Goal: Task Accomplishment & Management: Manage account settings

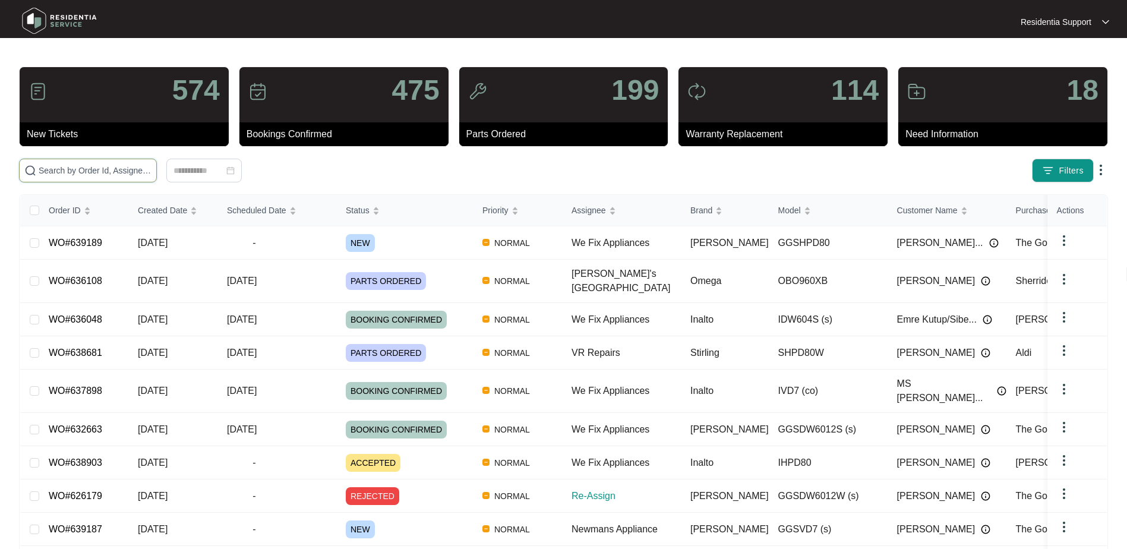
click at [52, 166] on input "text" at bounding box center [95, 170] width 113 height 13
paste input "633770"
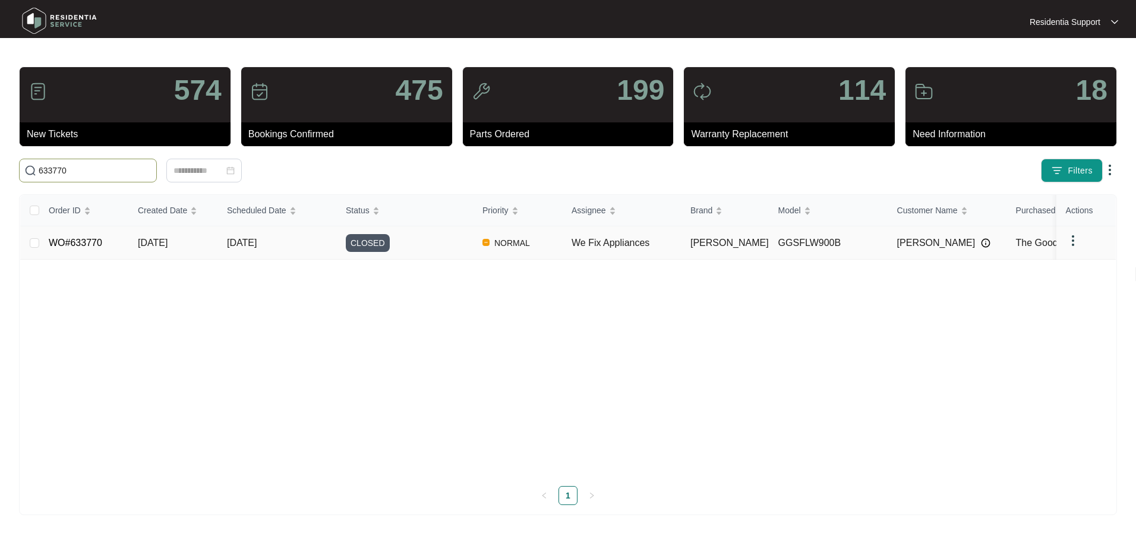
type input "633770"
click at [274, 235] on td "[DATE]" at bounding box center [276, 242] width 119 height 33
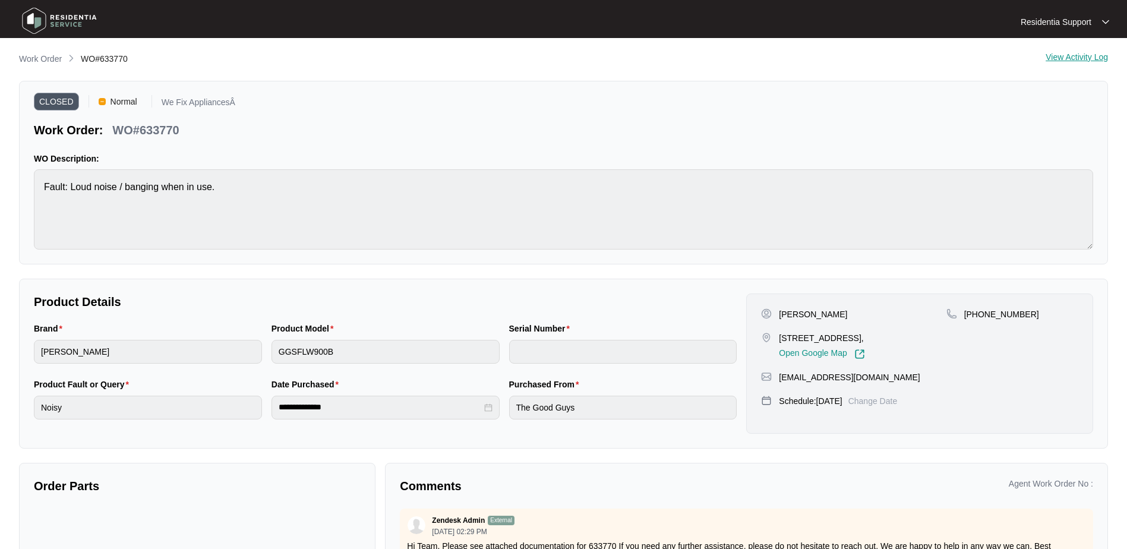
click at [598, 333] on div "Serial Number" at bounding box center [623, 331] width 228 height 18
click at [612, 380] on div "Purchased From" at bounding box center [623, 387] width 228 height 18
click at [591, 366] on div "Serial Number" at bounding box center [623, 350] width 238 height 56
click at [1081, 25] on p "Residentia Support" at bounding box center [1055, 22] width 71 height 12
click at [1066, 38] on p "Settings" at bounding box center [1074, 43] width 50 height 12
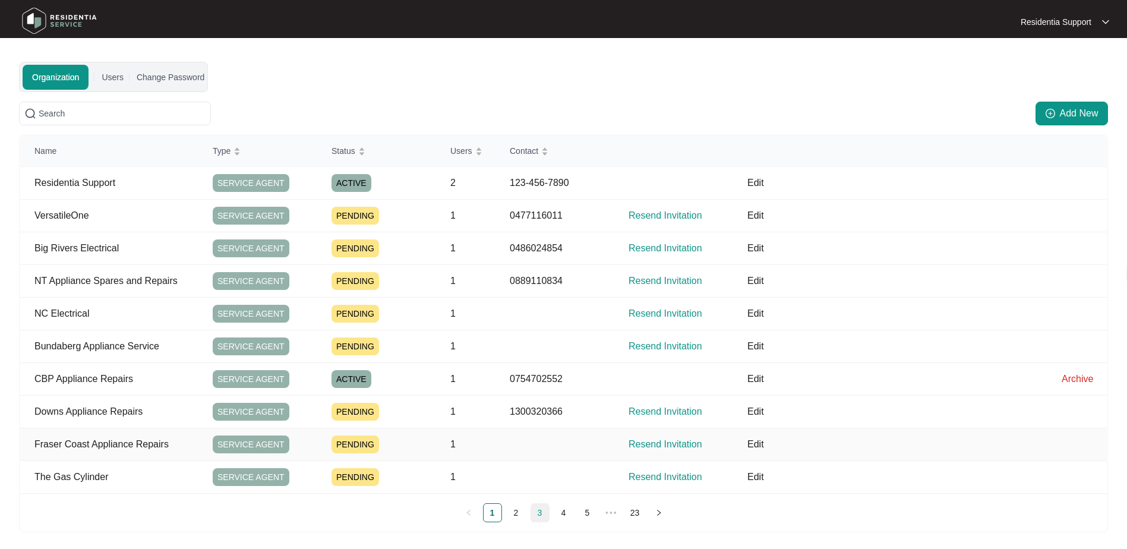
scroll to position [62, 0]
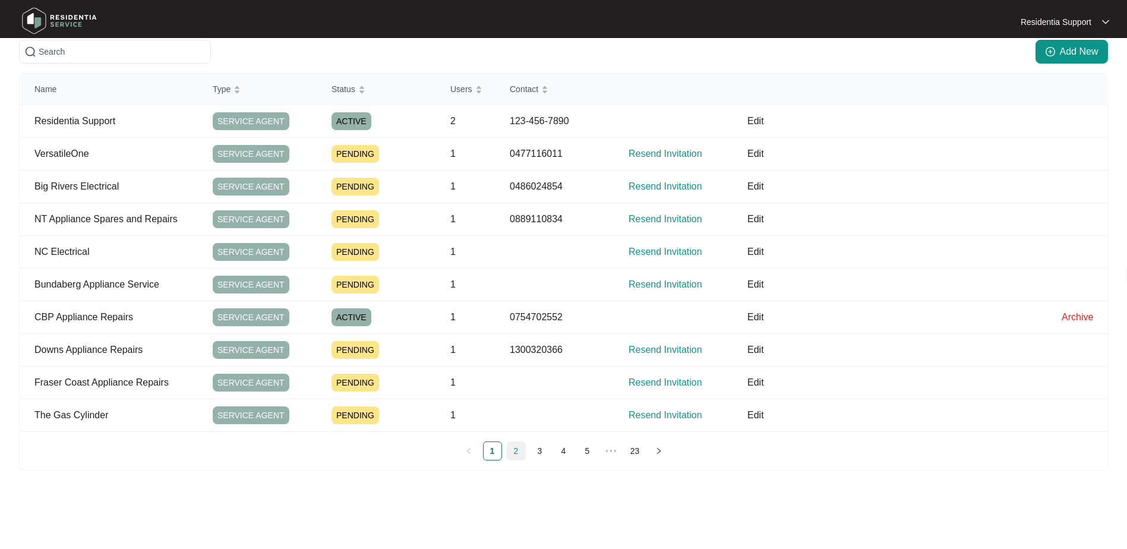
click at [507, 448] on link "2" at bounding box center [516, 451] width 18 height 18
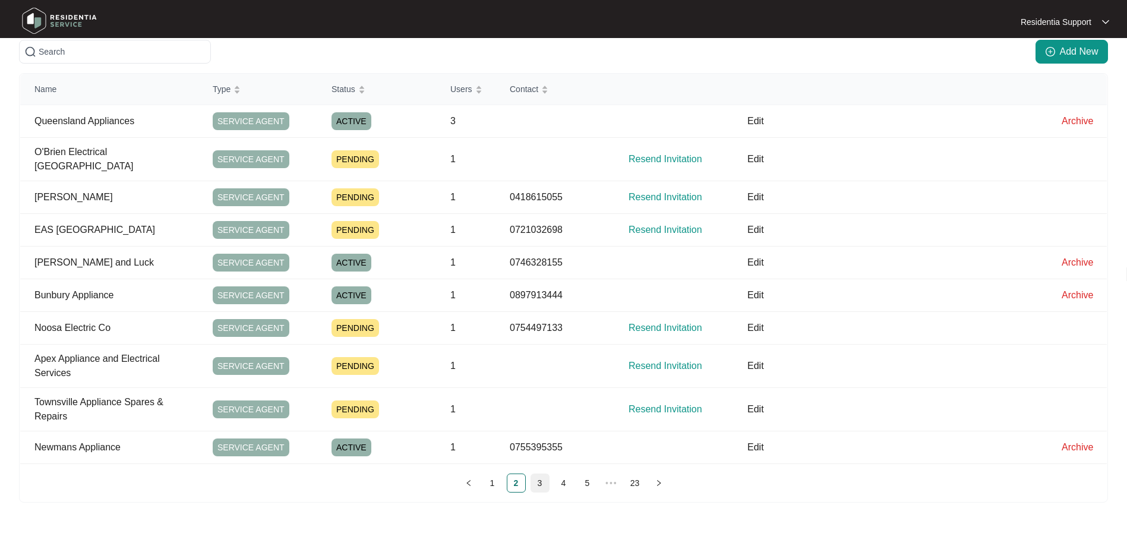
click at [549, 473] on li "3" at bounding box center [539, 482] width 19 height 19
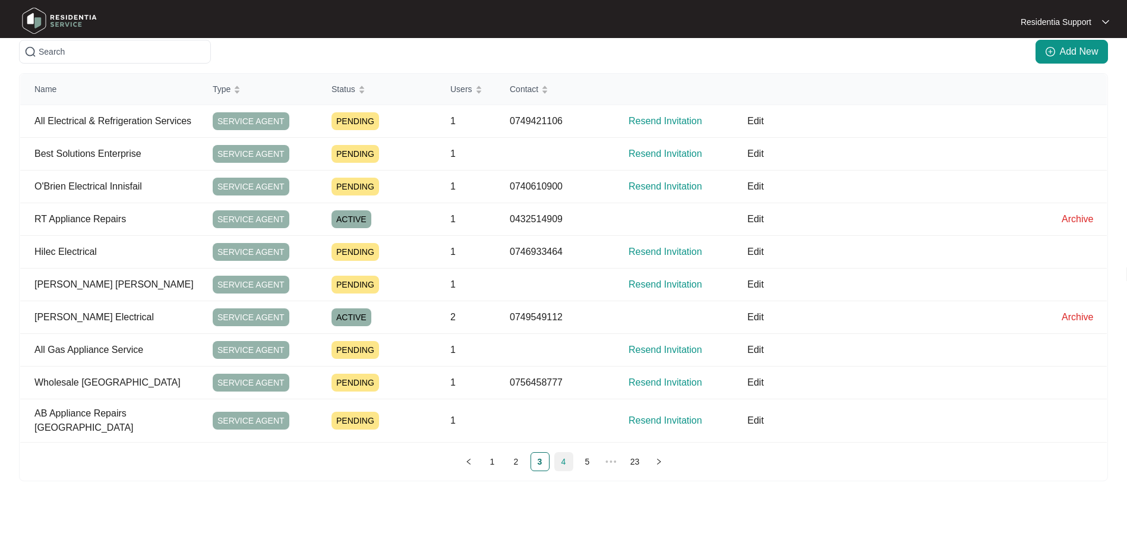
click at [564, 453] on link "4" at bounding box center [564, 462] width 18 height 18
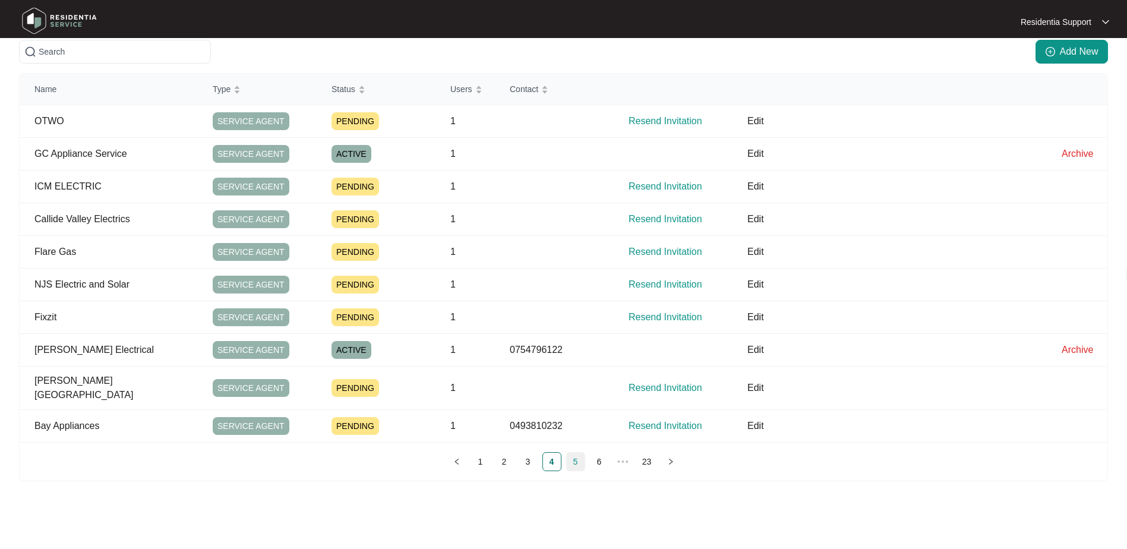
click at [574, 453] on link "5" at bounding box center [576, 462] width 18 height 18
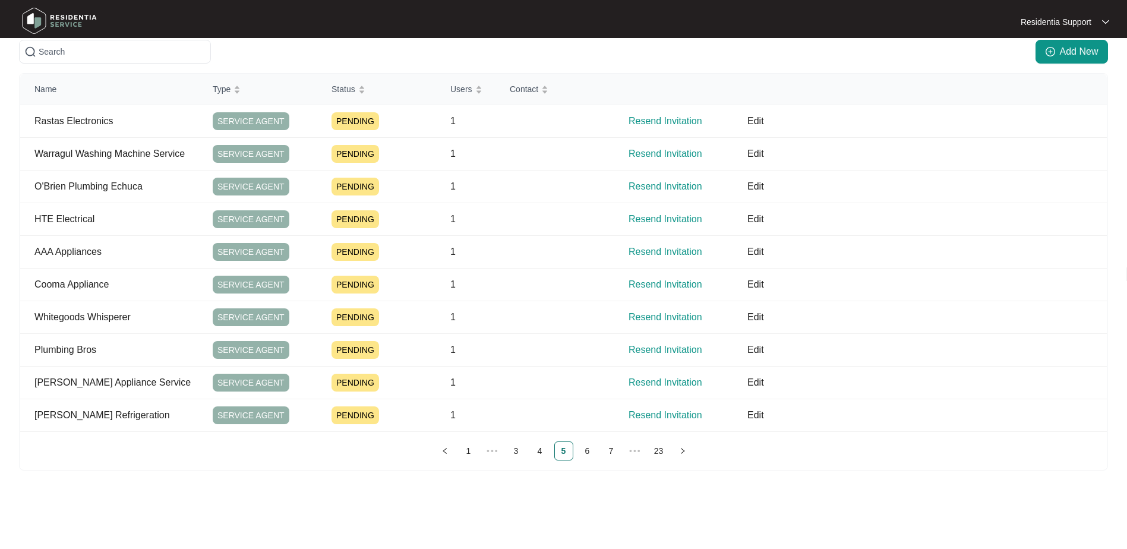
click at [587, 462] on div "Name Type Status Users Contact Rastas Electronics SERVICE AGENT PENDING 1 Resen…" at bounding box center [563, 271] width 1089 height 397
click at [585, 453] on link "6" at bounding box center [588, 451] width 18 height 18
click at [588, 447] on link "7" at bounding box center [588, 451] width 18 height 18
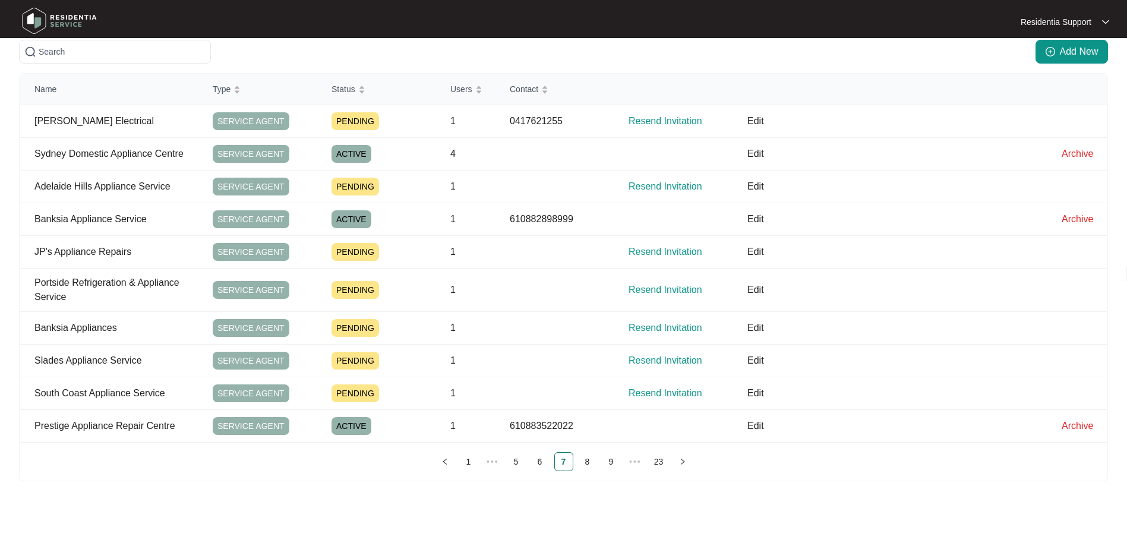
drag, startPoint x: 592, startPoint y: 454, endPoint x: 589, endPoint y: 464, distance: 11.1
click at [589, 464] on link "8" at bounding box center [588, 462] width 18 height 18
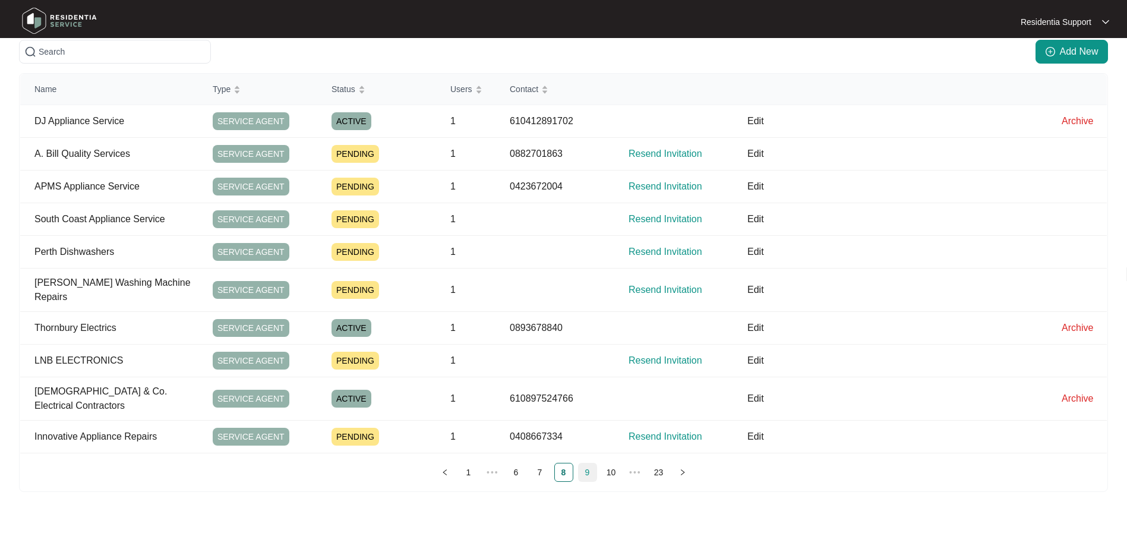
click at [587, 463] on link "9" at bounding box center [588, 472] width 18 height 18
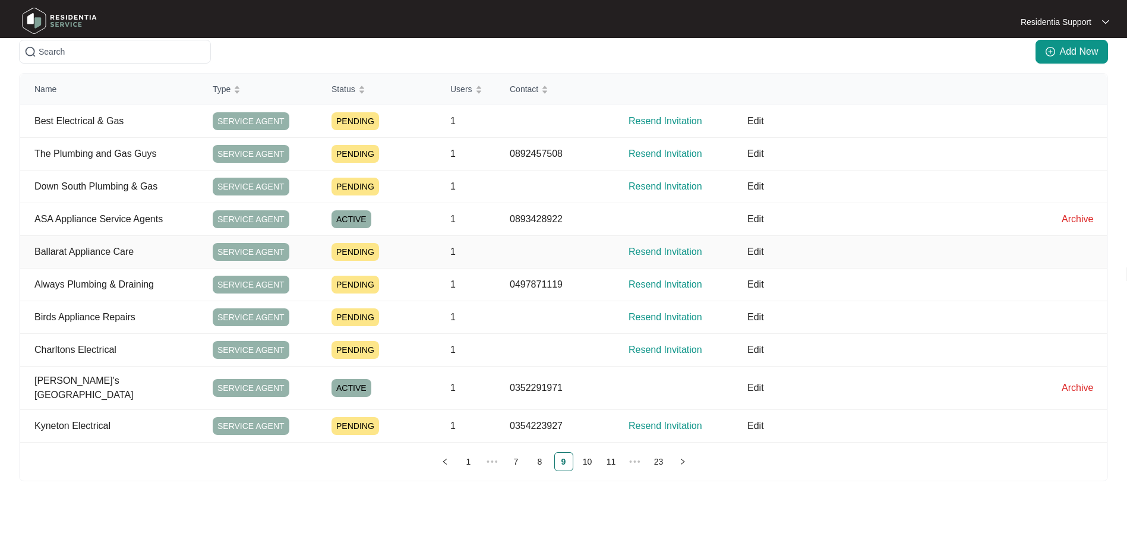
click at [760, 248] on p "Edit" at bounding box center [897, 252] width 300 height 14
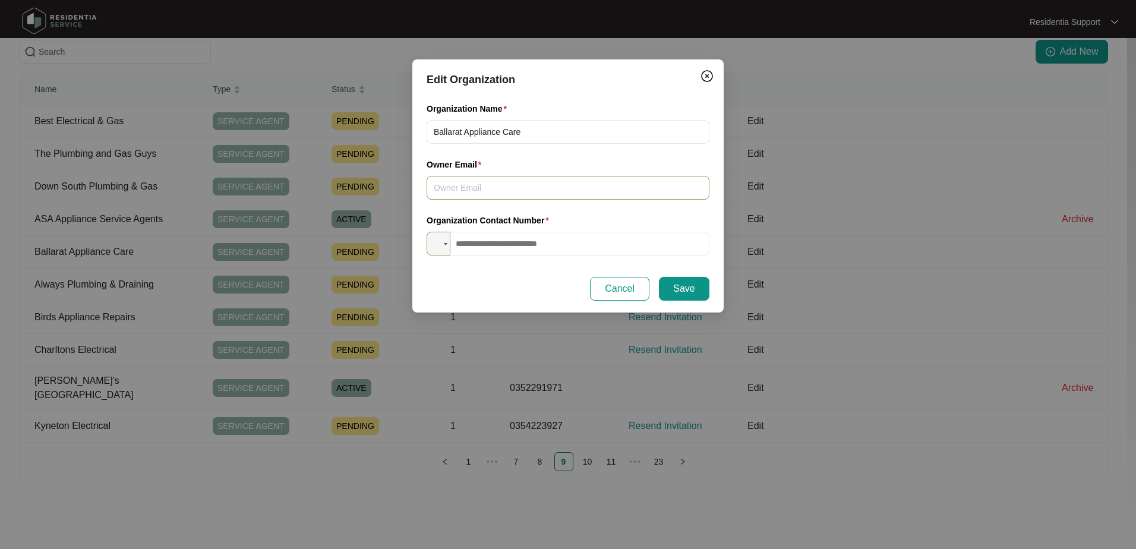
click at [531, 191] on input "Owner Email" at bounding box center [567, 188] width 283 height 24
click at [593, 101] on div "Edit Organization Organization Name Ballarat Appliance Care Owner Email Organiz…" at bounding box center [567, 185] width 311 height 253
click at [510, 244] on input "tel" at bounding box center [567, 244] width 283 height 24
click at [616, 145] on div "Organization Name Ballarat Appliance Care" at bounding box center [568, 130] width 292 height 56
click at [707, 71] on img "Close" at bounding box center [707, 76] width 14 height 14
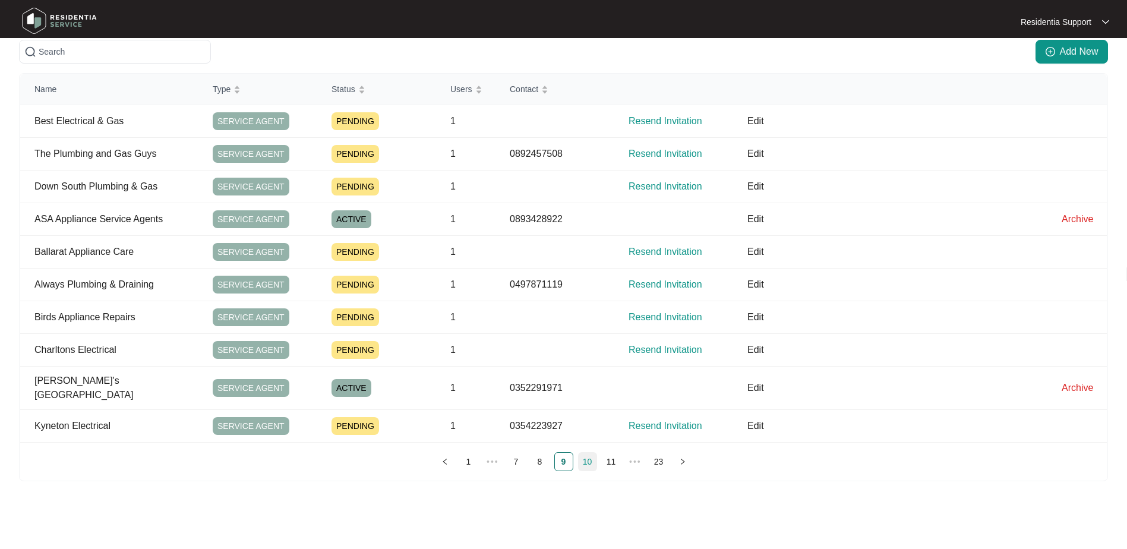
click at [589, 456] on link "10" at bounding box center [588, 462] width 18 height 18
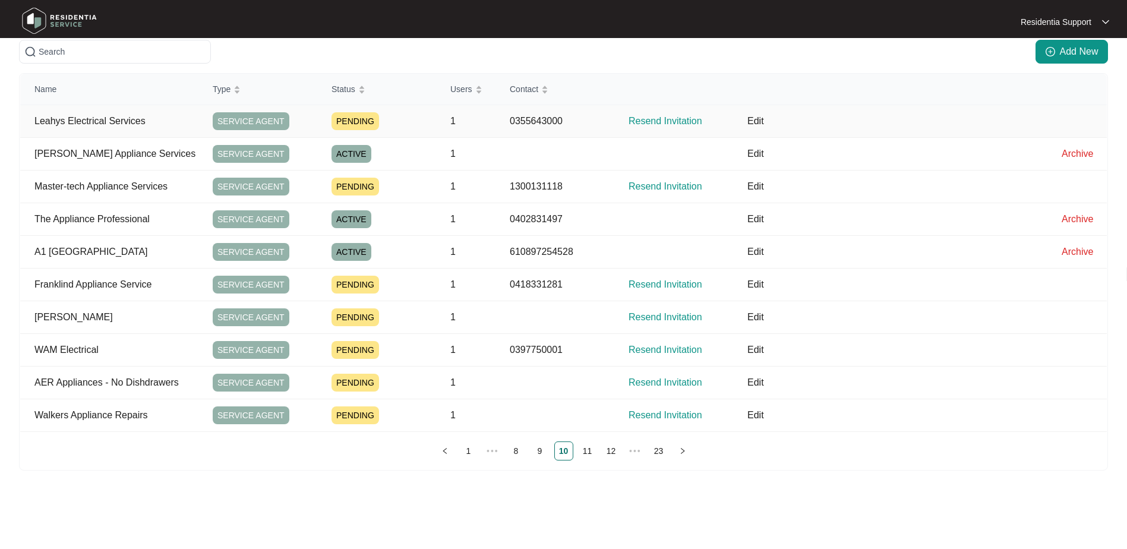
click at [1076, 119] on td at bounding box center [1076, 121] width 59 height 33
click at [139, 118] on p "Leahys Electrical Services" at bounding box center [116, 121] width 164 height 14
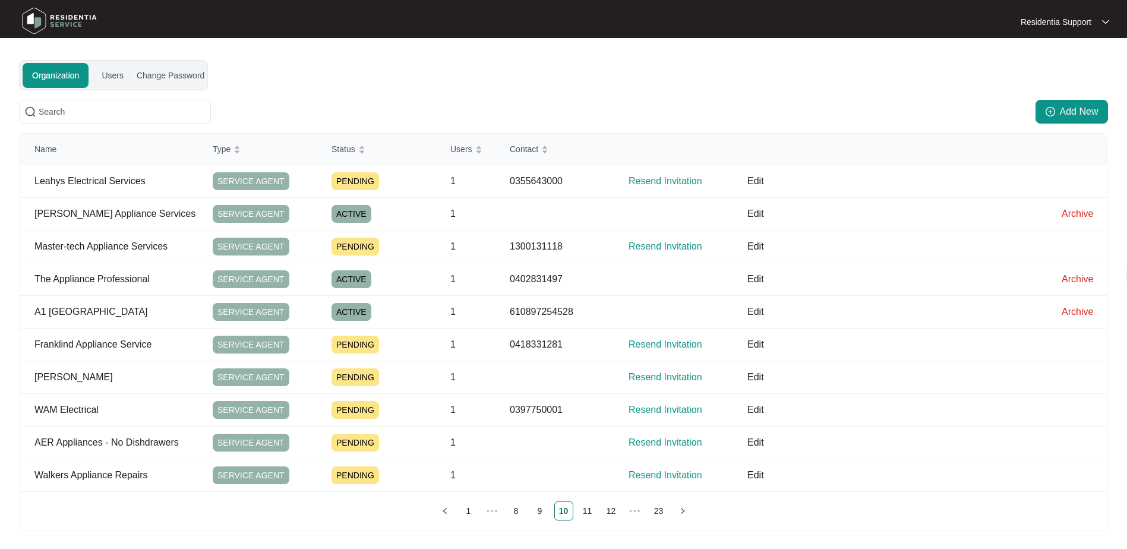
scroll to position [0, 0]
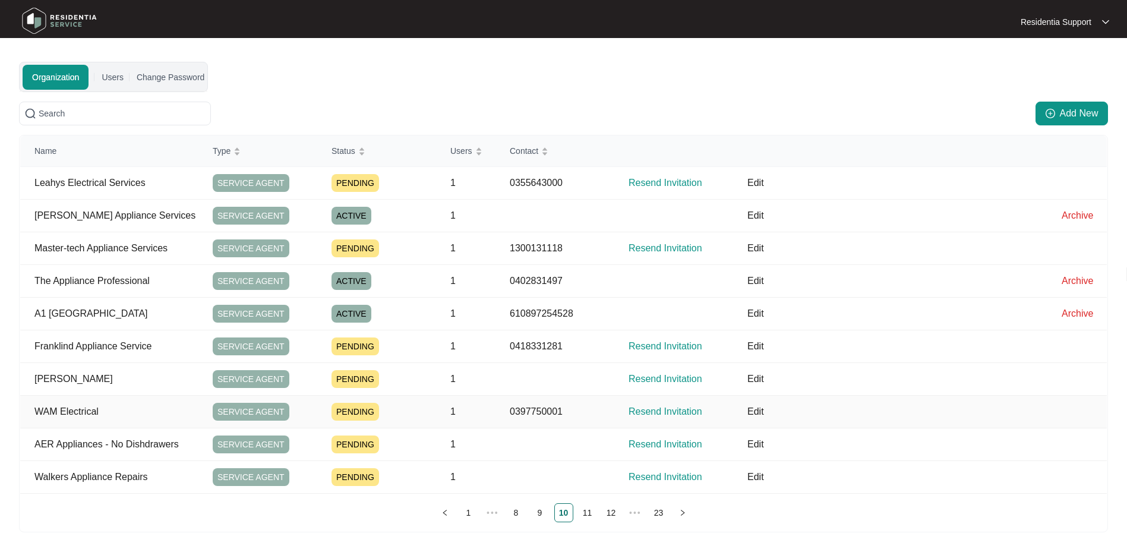
click at [754, 410] on p "Edit" at bounding box center [897, 411] width 300 height 14
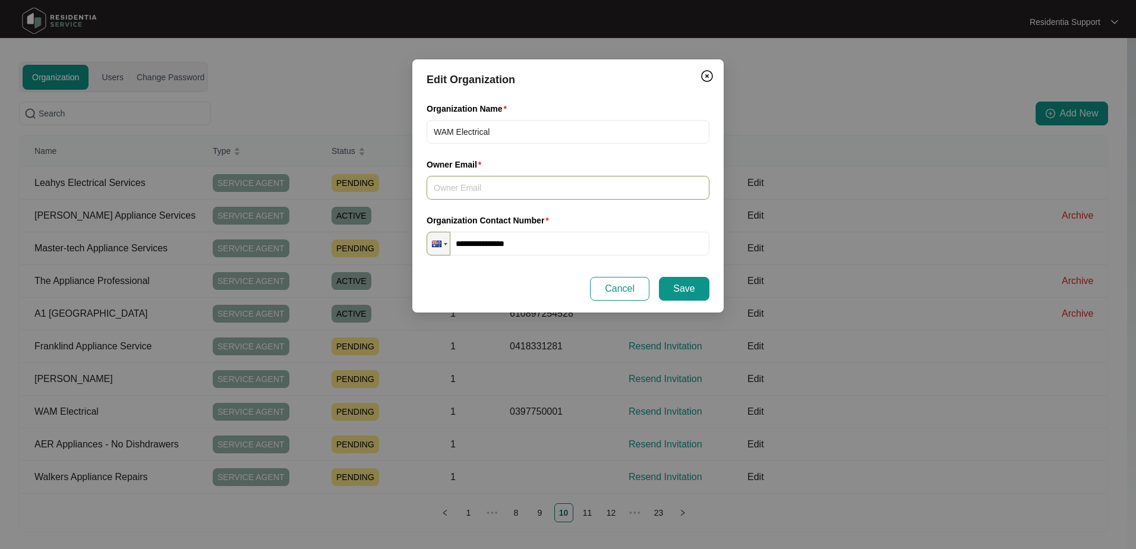
click at [599, 184] on input "Owner Email" at bounding box center [567, 188] width 283 height 24
click at [616, 77] on div "Edit Organization" at bounding box center [567, 79] width 283 height 17
click at [698, 69] on span "Close" at bounding box center [706, 76] width 19 height 14
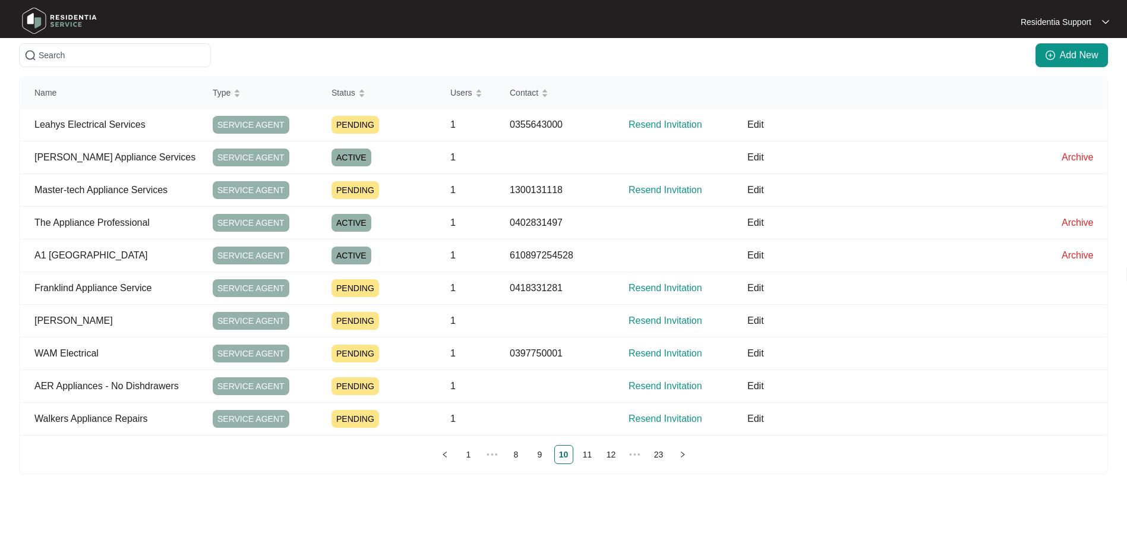
scroll to position [62, 0]
